Goal: Task Accomplishment & Management: Manage account settings

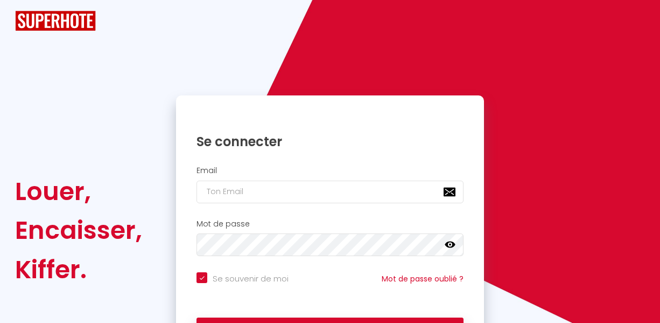
checkbox input "true"
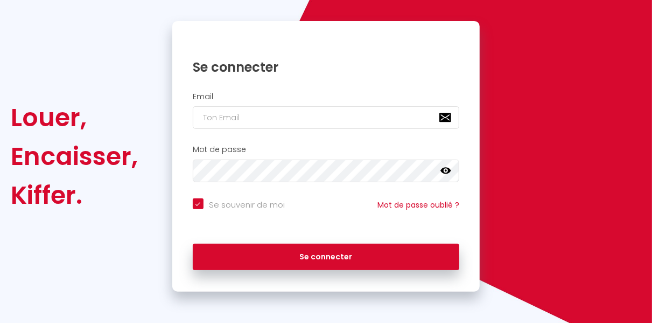
scroll to position [95, 0]
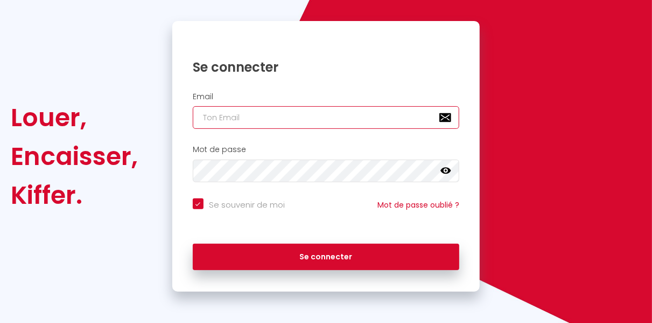
click at [269, 117] on input "email" at bounding box center [326, 117] width 267 height 23
type input "k"
checkbox input "true"
type input "ka"
checkbox input "true"
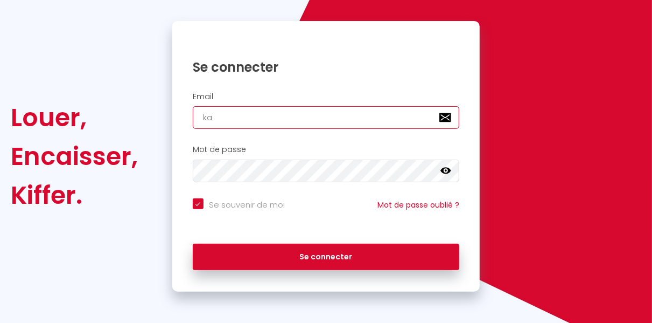
type input "kam"
checkbox input "true"
type input "ka"
checkbox input "true"
type input "kar"
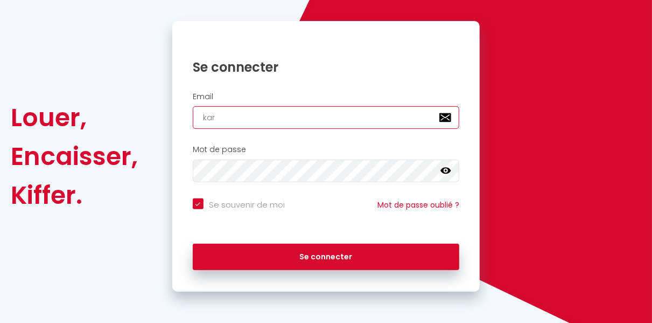
checkbox input "true"
type input "[PERSON_NAME]"
checkbox input "true"
type input "[PERSON_NAME]"
checkbox input "true"
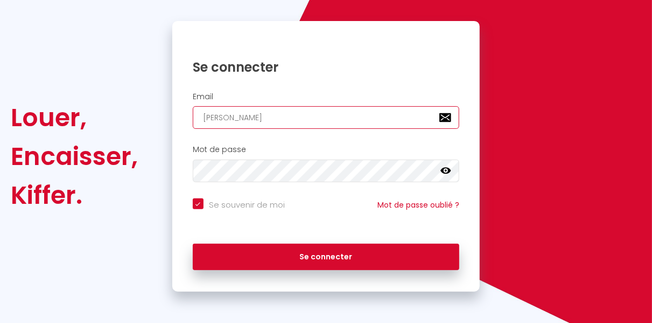
type input "karima"
checkbox input "true"
type input "karimam"
checkbox input "true"
type input "karimama"
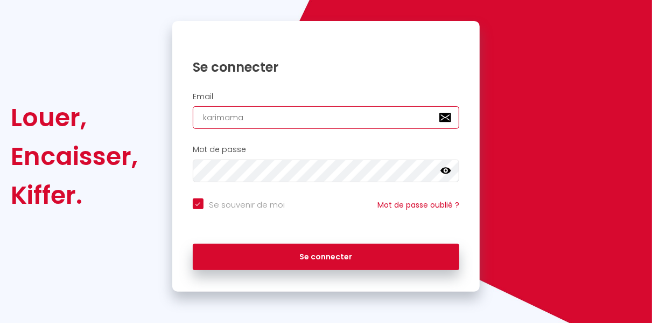
checkbox input "true"
type input "karimamar"
checkbox input "true"
type input "karimamara"
checkbox input "true"
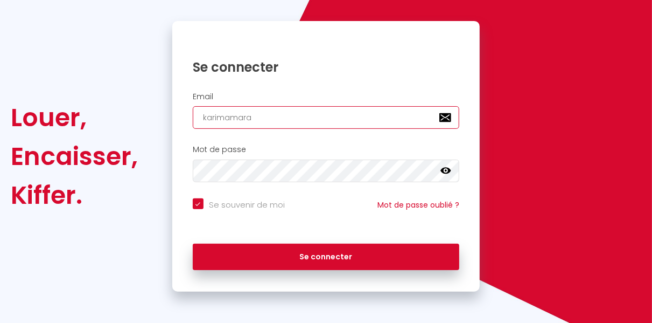
type input "karimamara."
checkbox input "true"
type input "karimamara.p"
checkbox input "true"
type input "[DOMAIN_NAME]"
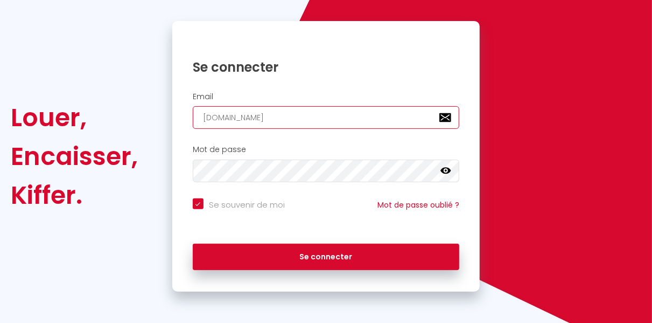
checkbox input "true"
type input "[DOMAIN_NAME]"
checkbox input "true"
type input "[DOMAIN_NAME]@"
checkbox input "true"
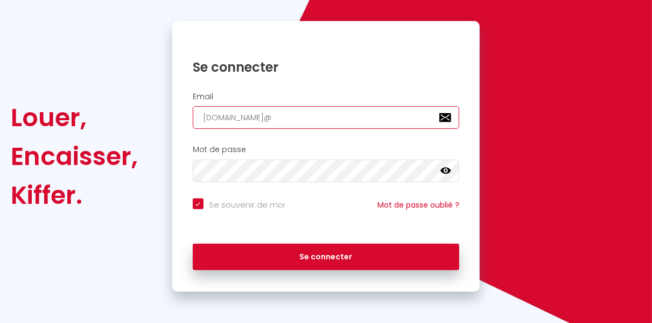
type input "[DOMAIN_NAME]@g"
checkbox input "true"
type input "[DOMAIN_NAME]@gm"
checkbox input "true"
type input "[DOMAIN_NAME]@gma"
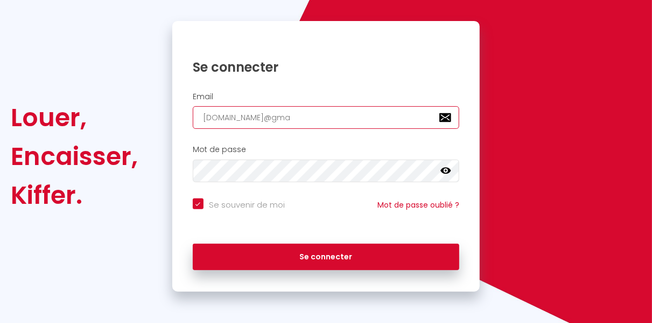
checkbox input "true"
type input "[DOMAIN_NAME]@gmai"
checkbox input "true"
type input "[DOMAIN_NAME][EMAIL_ADDRESS]"
checkbox input "true"
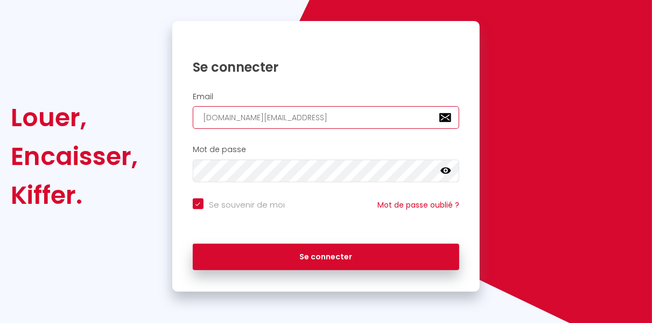
type input "[DOMAIN_NAME][EMAIL_ADDRESS]."
checkbox input "true"
type input "[DOMAIN_NAME]@gmail.c"
checkbox input "true"
type input "[DOMAIN_NAME][EMAIL_ADDRESS][DOMAIN_NAME]"
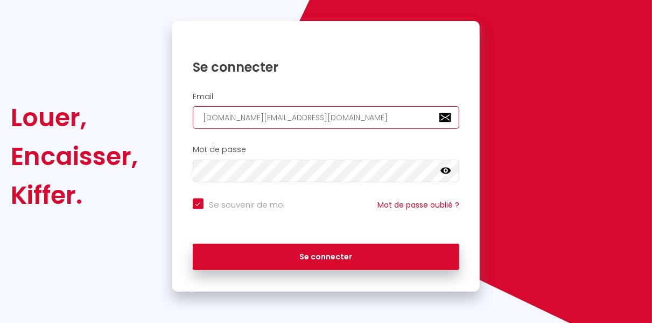
checkbox input "true"
type input "[DOMAIN_NAME][EMAIL_ADDRESS][DOMAIN_NAME]"
checkbox input "true"
type input "[DOMAIN_NAME][EMAIL_ADDRESS][DOMAIN_NAME]"
checkbox input "true"
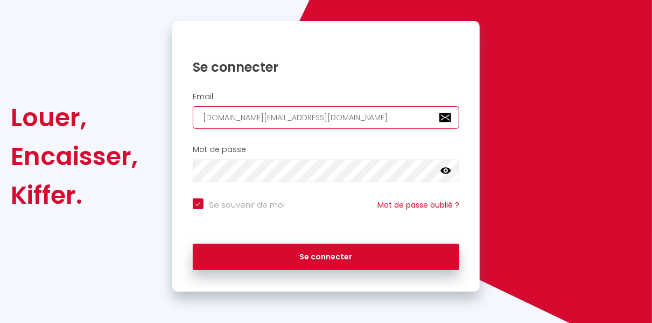
type input "[DOMAIN_NAME][EMAIL_ADDRESS][DOMAIN_NAME]"
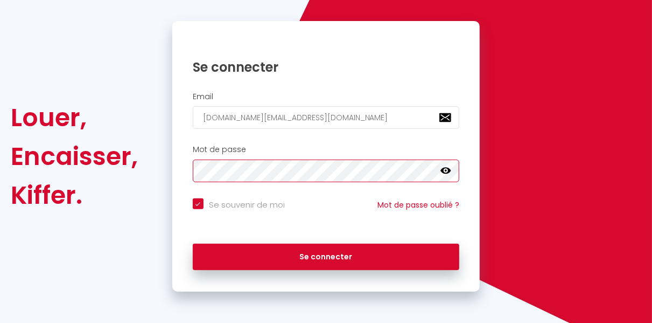
click at [193, 243] on button "Se connecter" at bounding box center [326, 256] width 267 height 27
checkbox input "true"
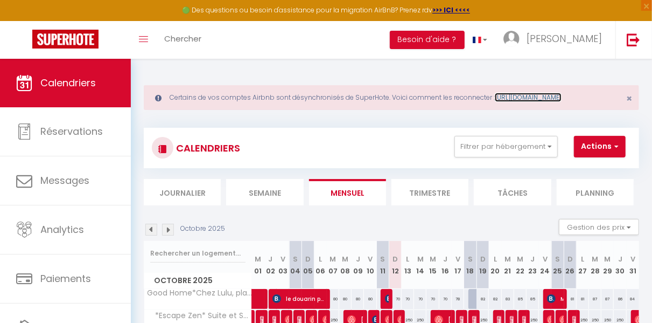
click at [562, 99] on link "[URL][DOMAIN_NAME]" at bounding box center [528, 97] width 67 height 9
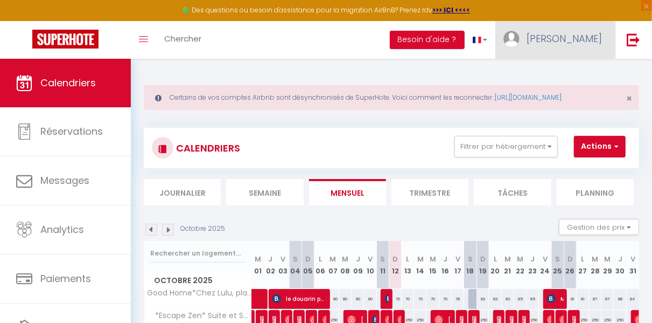
click at [585, 33] on span "[PERSON_NAME]" at bounding box center [564, 38] width 75 height 13
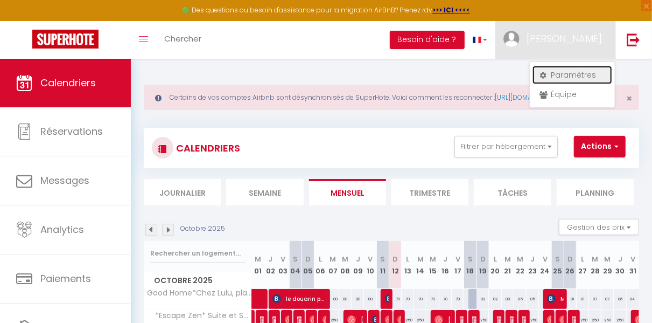
click at [542, 76] on icon at bounding box center [544, 76] width 8 height 8
select select "fr"
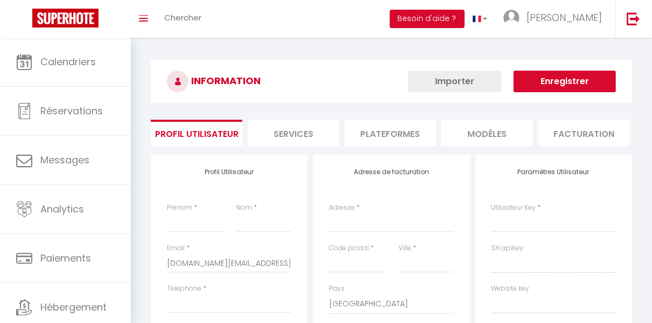
type input "[PERSON_NAME]"
type input "Amara"
type input "[PHONE_NUMBER]"
type input "[STREET_ADDRESS][PERSON_NAME]"
type input "60230"
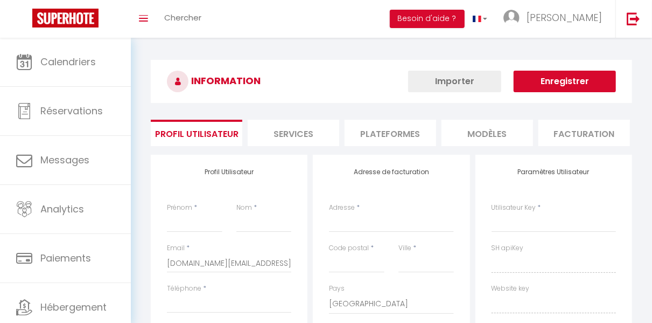
type input "chambly"
select select "28"
type input "QsPT4n0X8LKy35LCYKNabUtof"
type input "KeUmwX8gjpMEjkZnKWiNvoZd2"
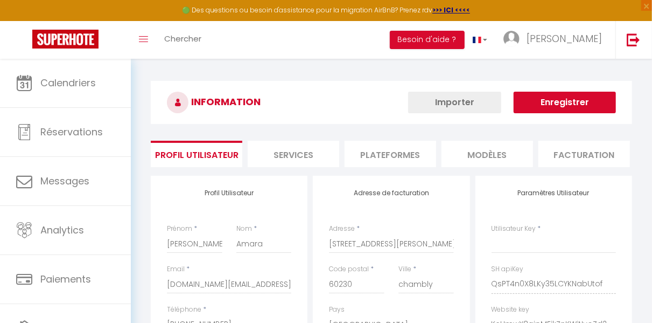
type input "QsPT4n0X8LKy35LCYKNabUtof"
type input "KeUmwX8gjpMEjkZnKWiNvoZd2"
type input "[URL][DOMAIN_NAME]"
select select "fr"
click at [400, 148] on li "Plateformes" at bounding box center [391, 154] width 92 height 26
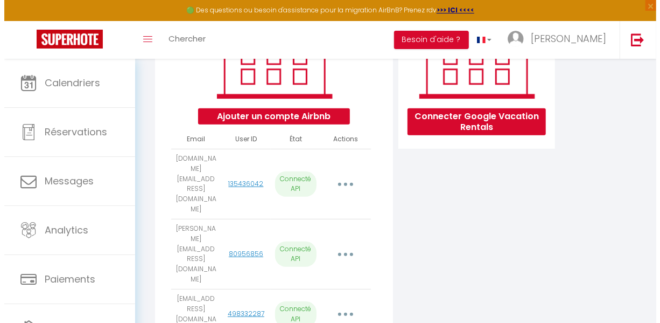
scroll to position [178, 0]
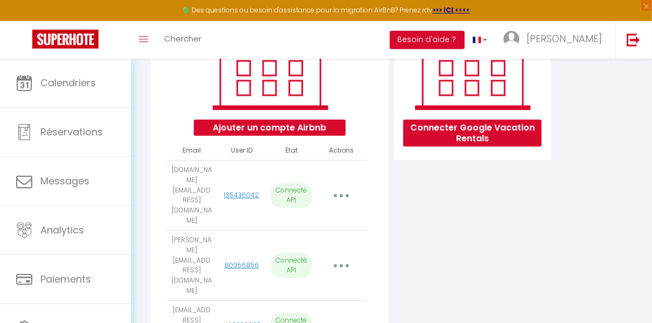
click at [345, 188] on button "button" at bounding box center [341, 195] width 29 height 20
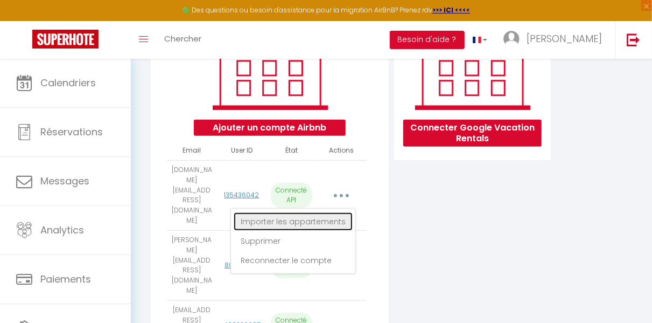
click at [272, 212] on link "Importer les appartements" at bounding box center [293, 221] width 119 height 18
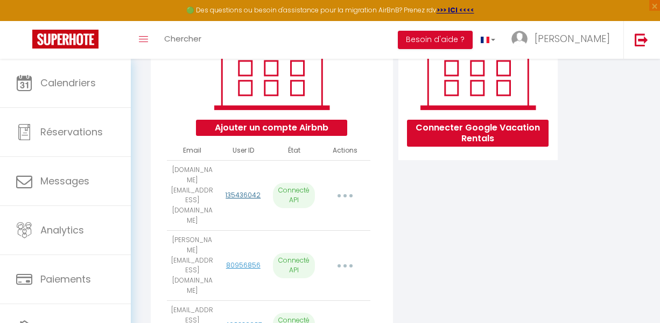
select select "21421"
select select "27954"
select select "64488"
select select "72054"
select select "74322"
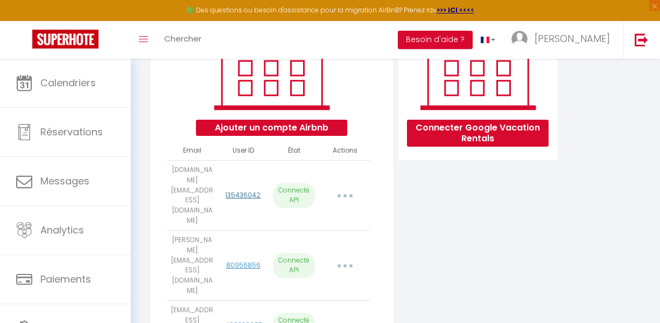
select select "76263"
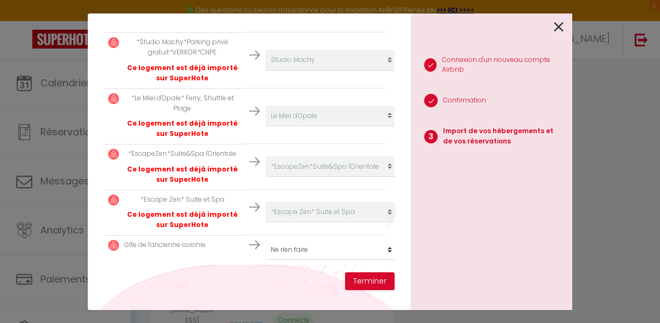
scroll to position [335, 0]
click at [306, 239] on select "Créer un nouvel hébergement Ne rien faire Good Home*Chez Lulu, plaisir & travai…" at bounding box center [331, 249] width 132 height 20
select select "create_new"
click at [265, 239] on select "Créer un nouvel hébergement Ne rien faire Good Home*Chez Lulu, plaisir & travai…" at bounding box center [331, 249] width 132 height 20
click at [370, 282] on button "Terminer" at bounding box center [370, 281] width 50 height 18
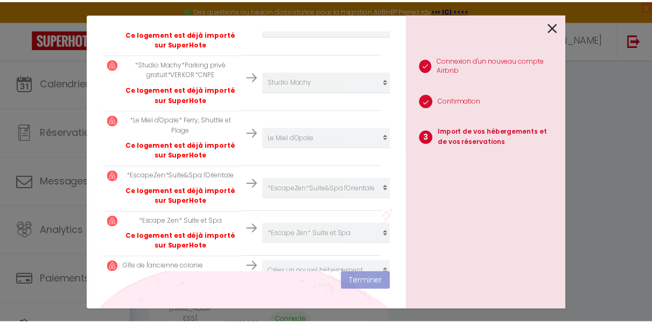
scroll to position [362, 0]
